Goal: Transaction & Acquisition: Purchase product/service

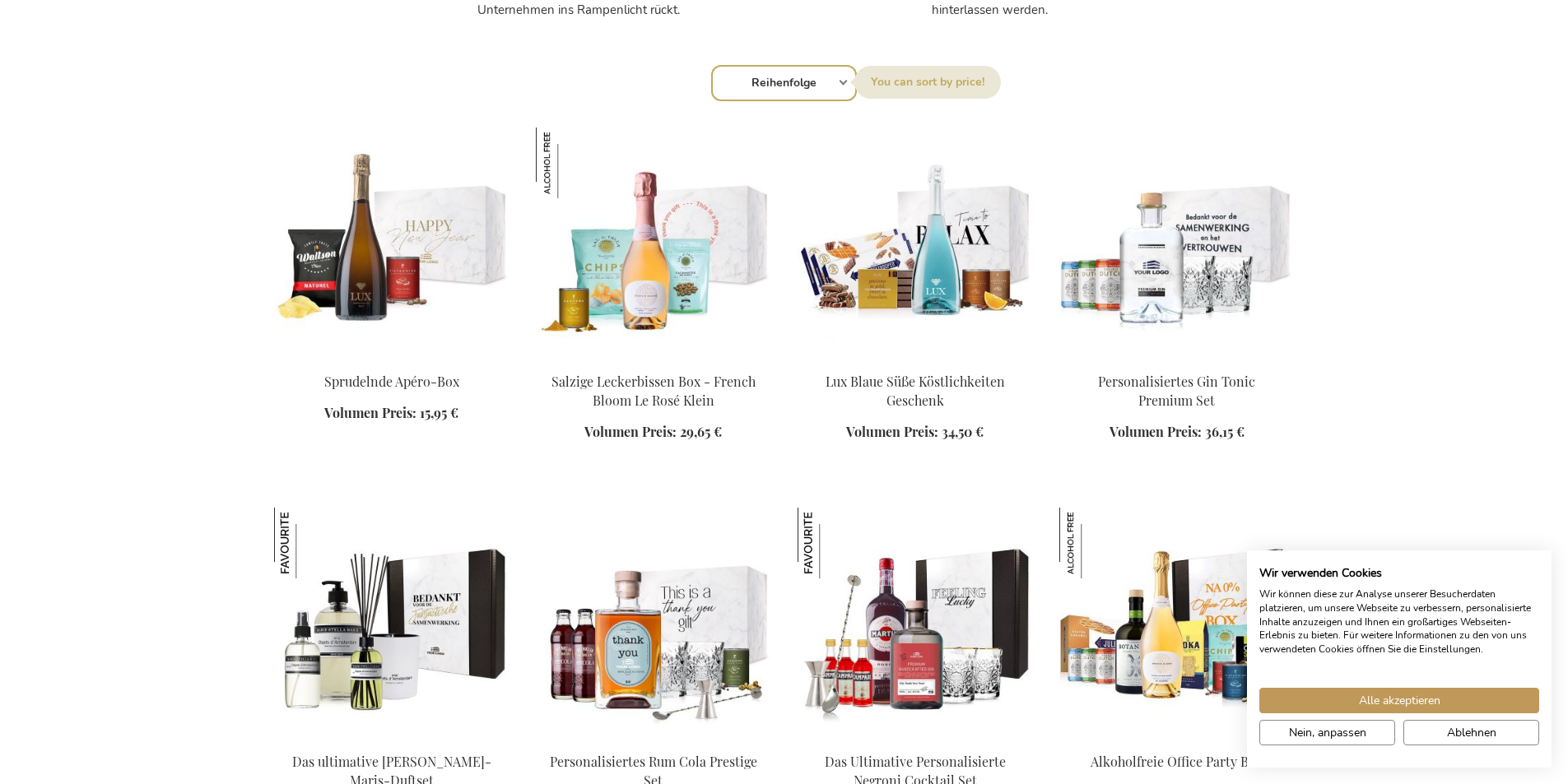
scroll to position [1656, 0]
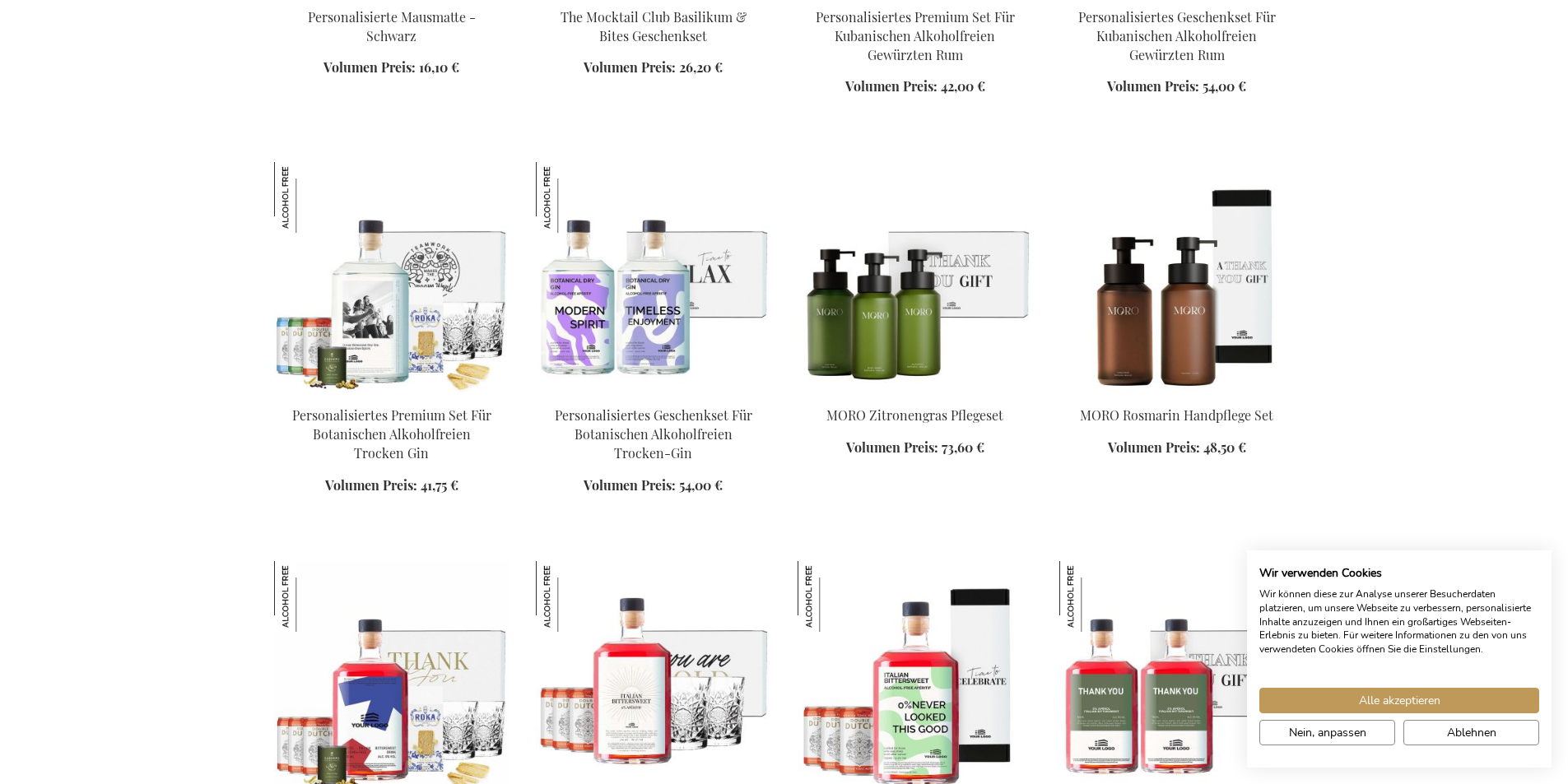
scroll to position [2809, 0]
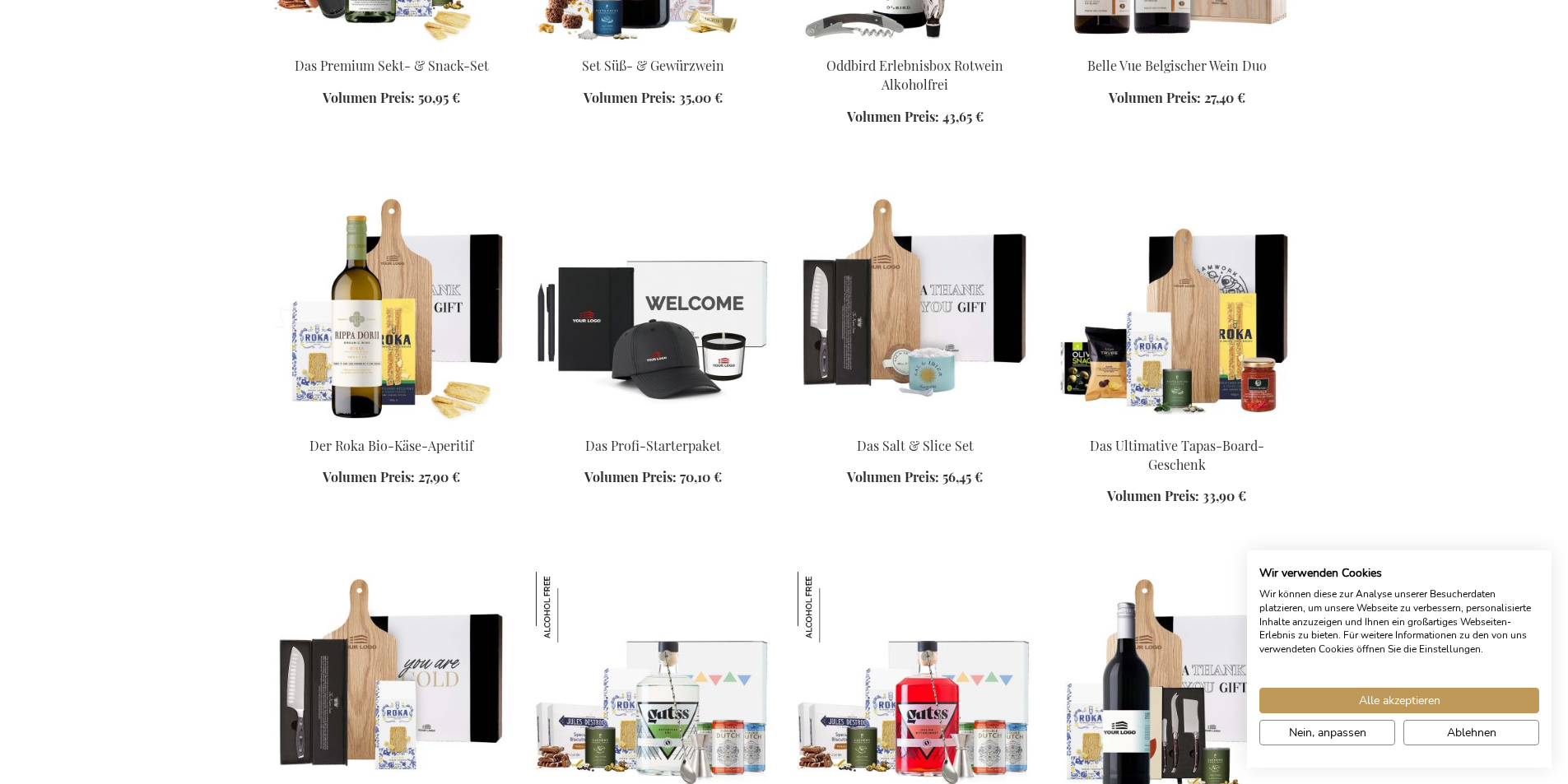
scroll to position [3965, 0]
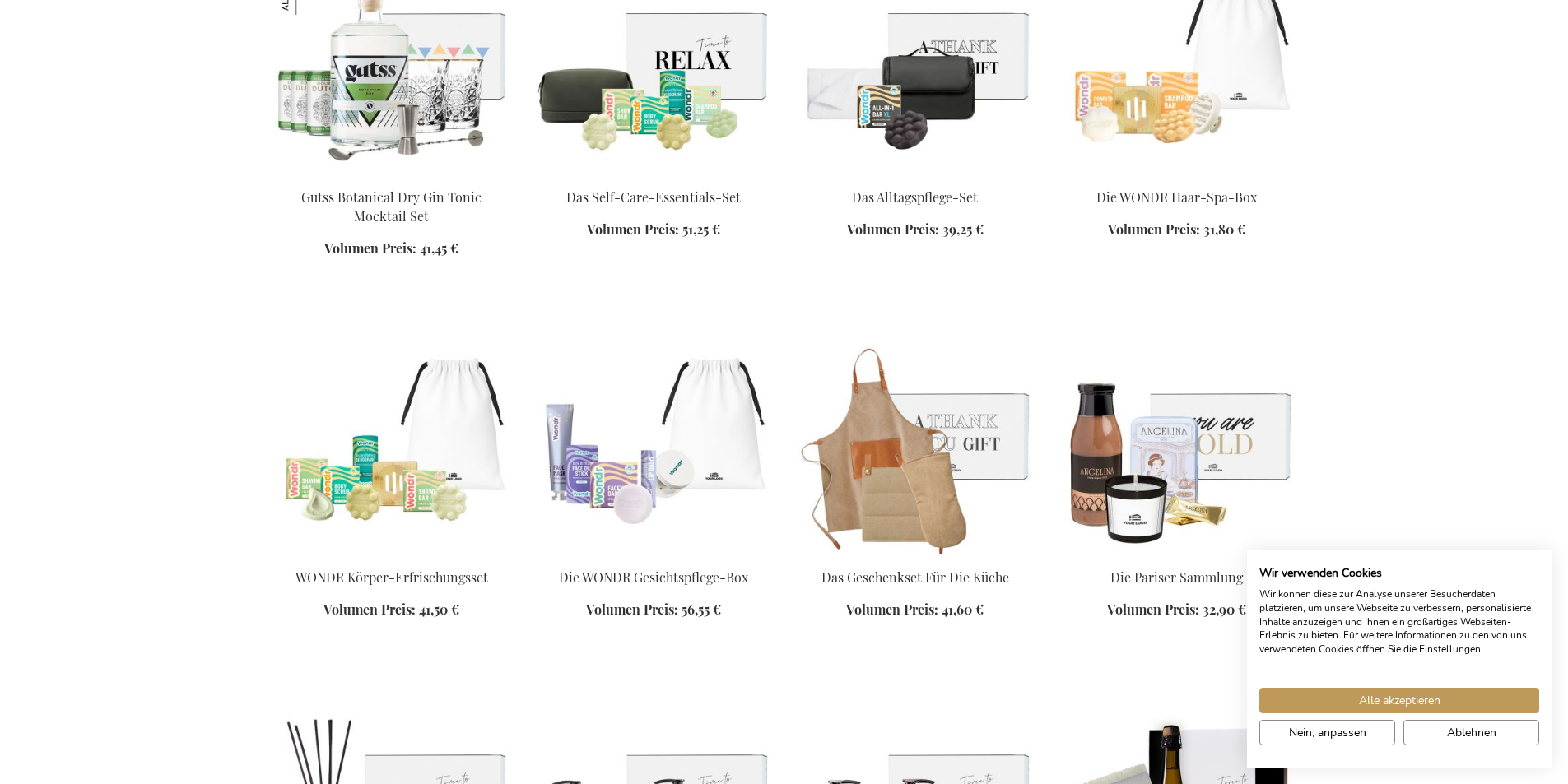
scroll to position [4338, 0]
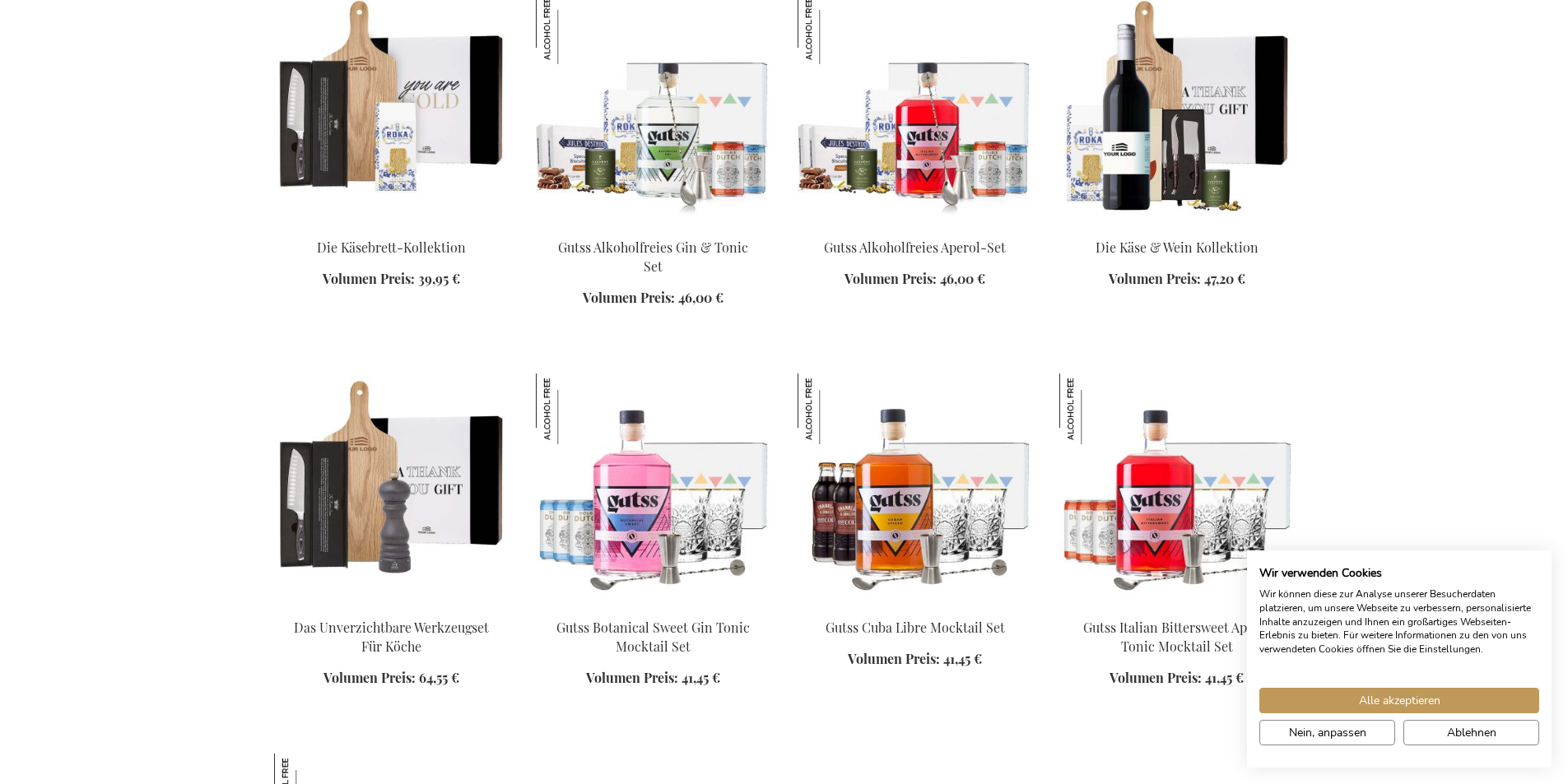
scroll to position [3512, 0]
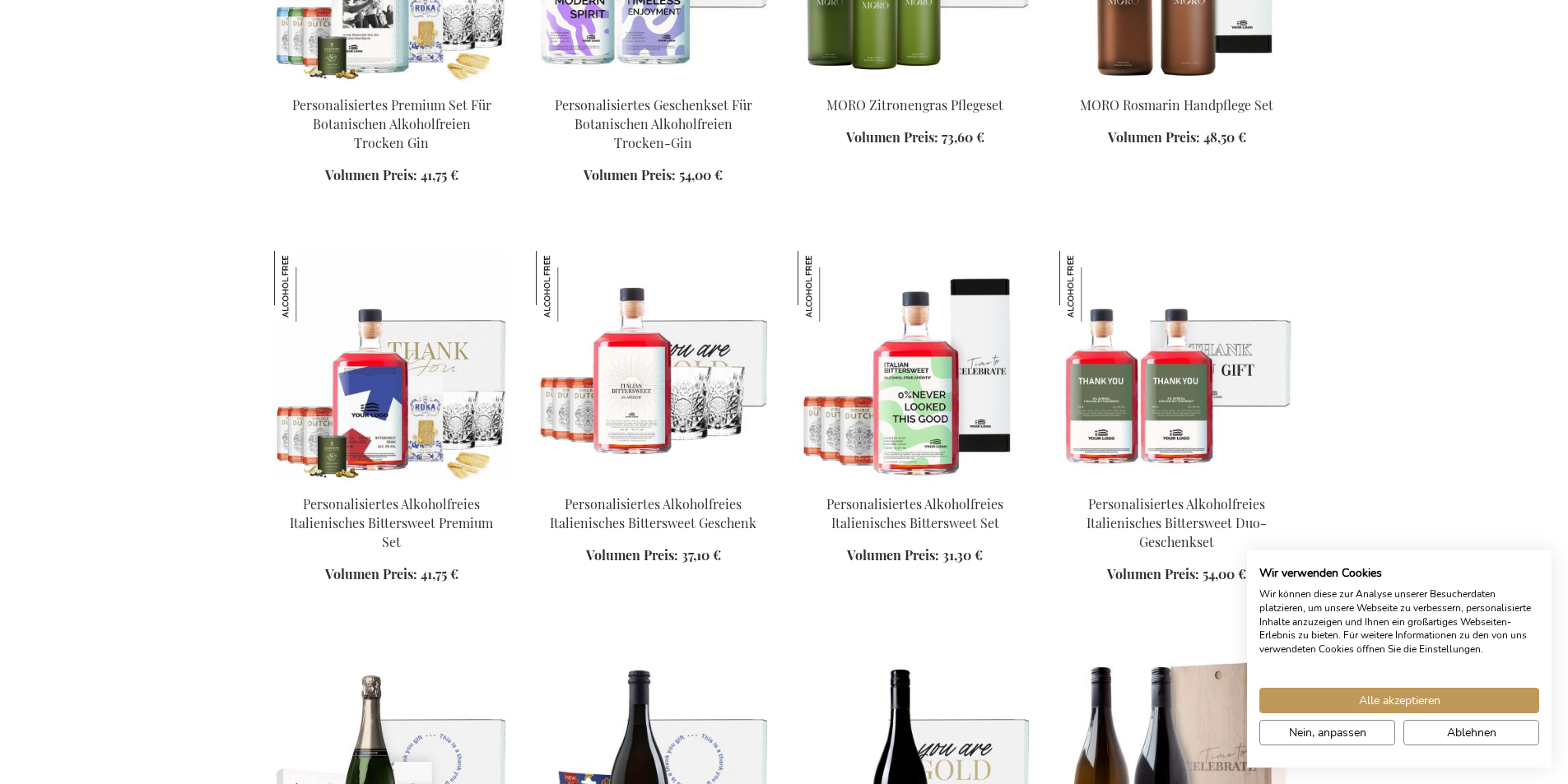
scroll to position [1964, 0]
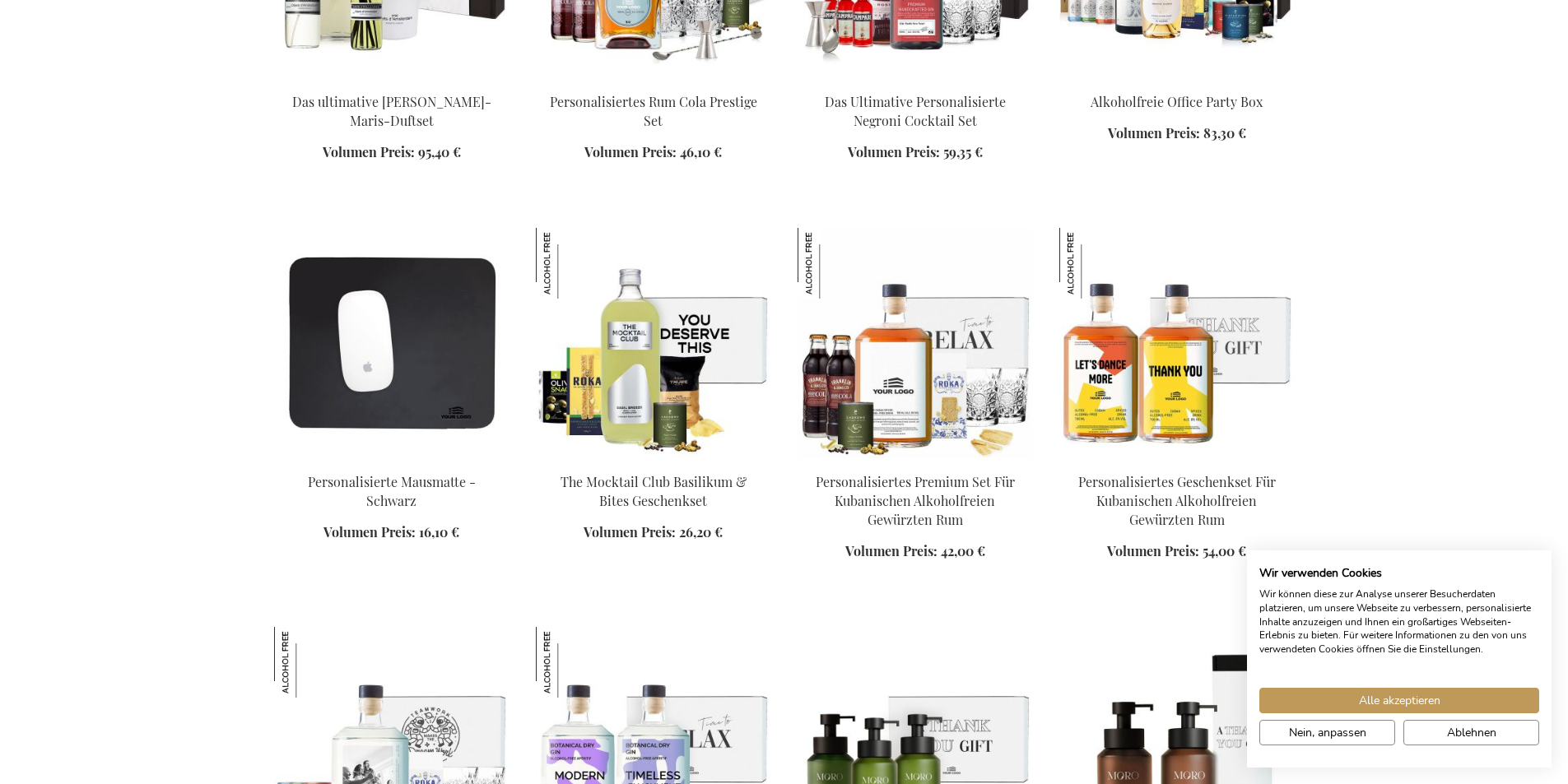
scroll to position [2348, 0]
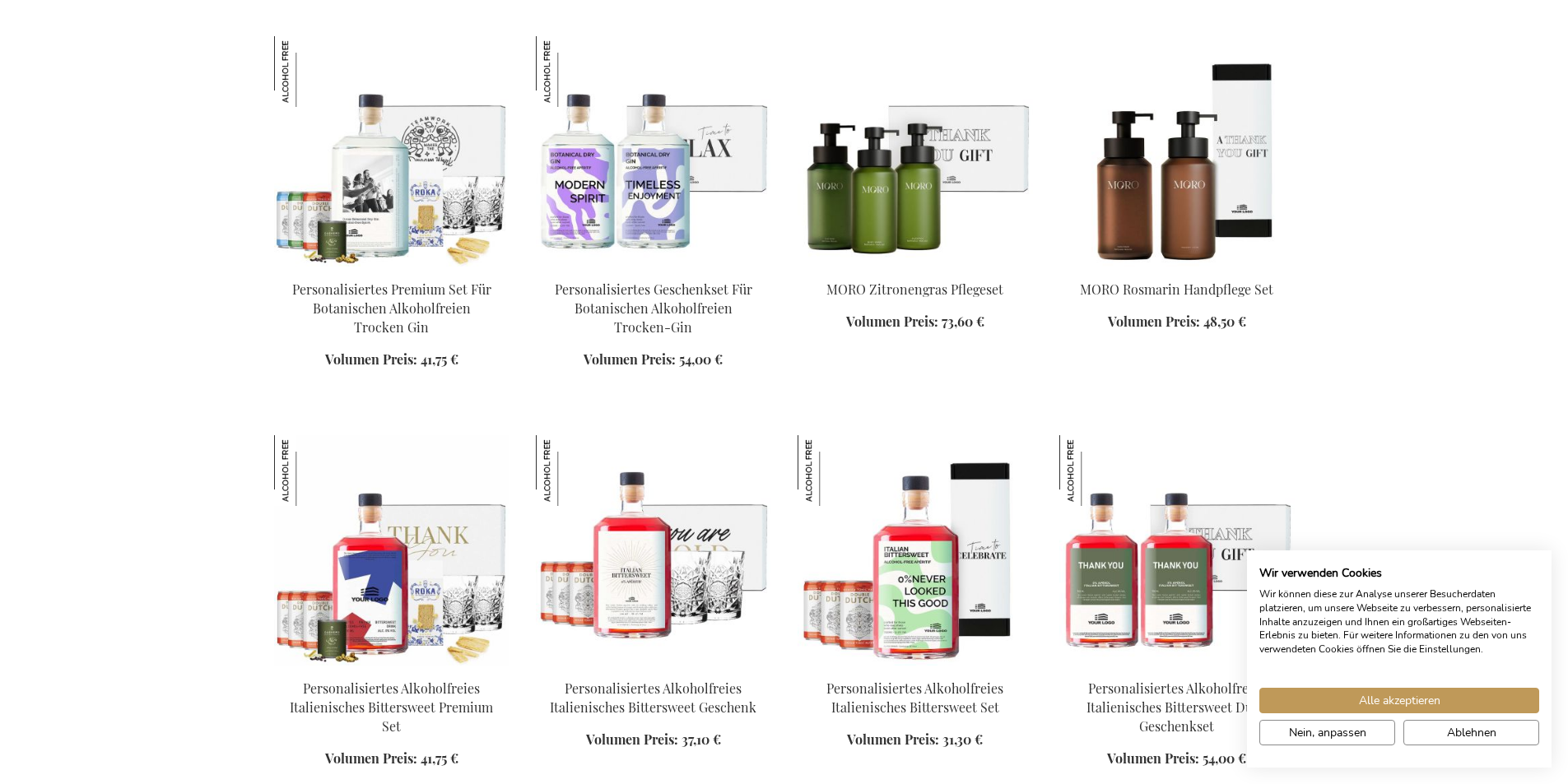
scroll to position [2932, 0]
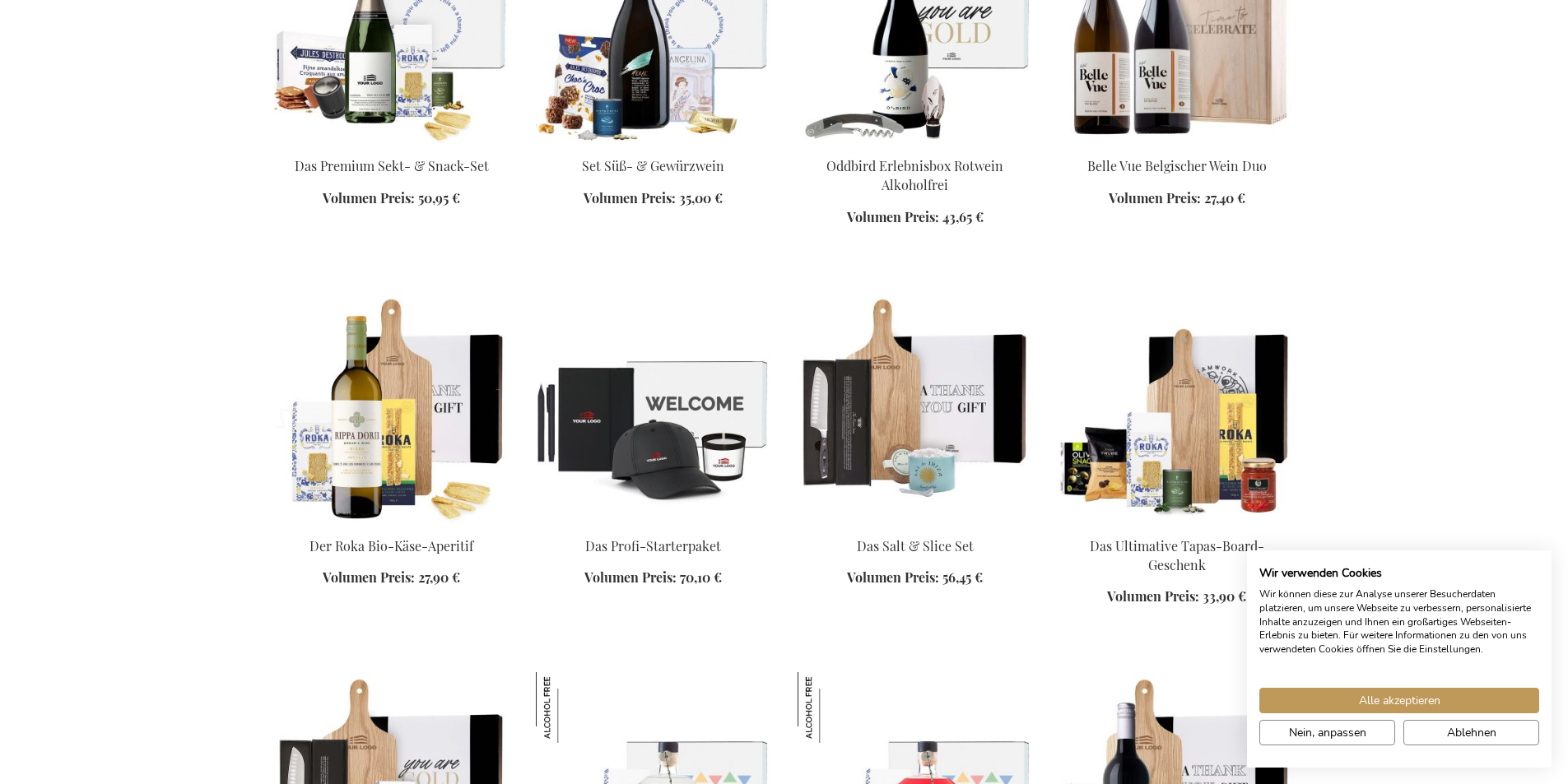
scroll to position [3574, 0]
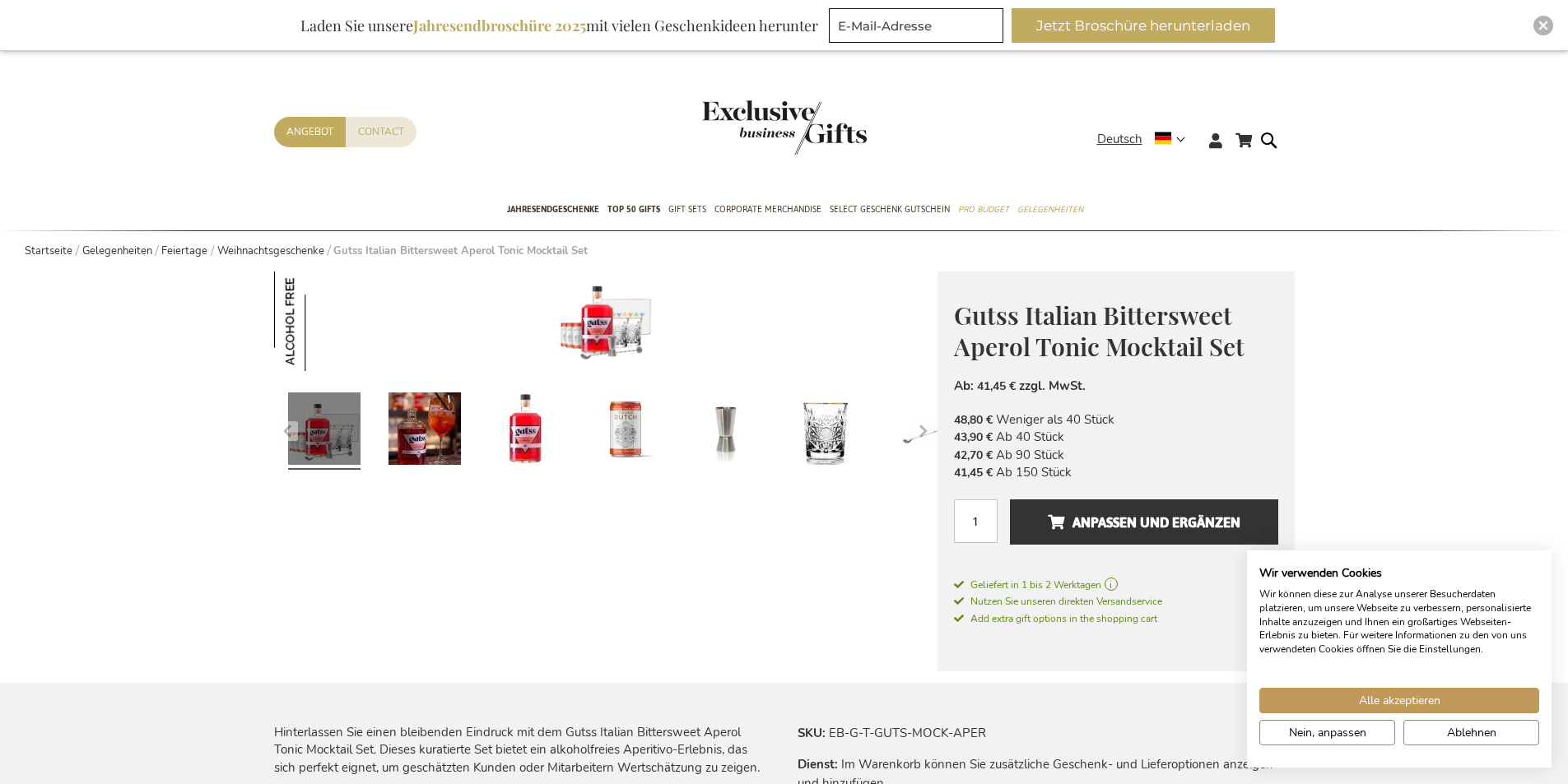
scroll to position [572, 0]
